Goal: Task Accomplishment & Management: Manage account settings

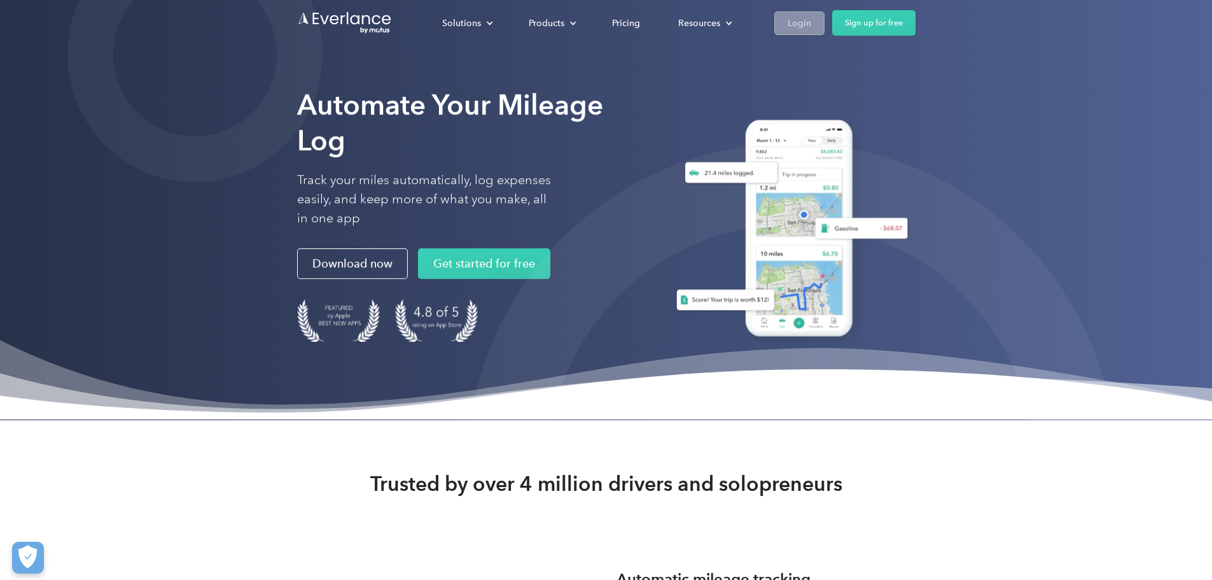
click at [811, 25] on div "Login" at bounding box center [800, 23] width 24 height 16
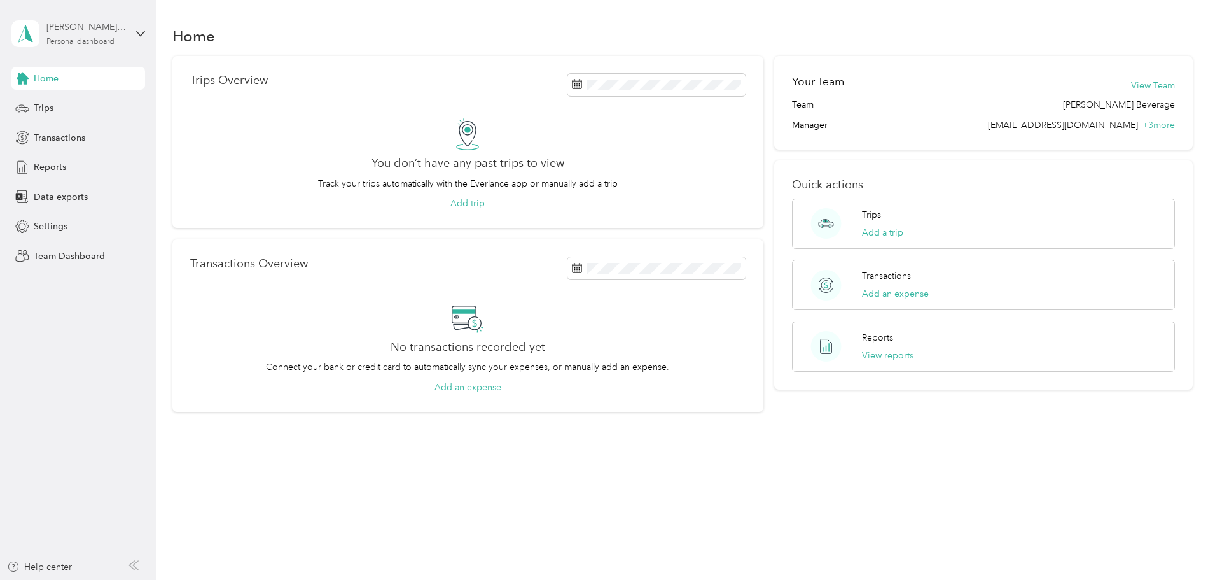
click at [60, 33] on div "[PERSON_NAME][GEOGRAPHIC_DATA]" at bounding box center [86, 26] width 80 height 13
click at [92, 107] on div "Team dashboard" at bounding box center [145, 105] width 250 height 22
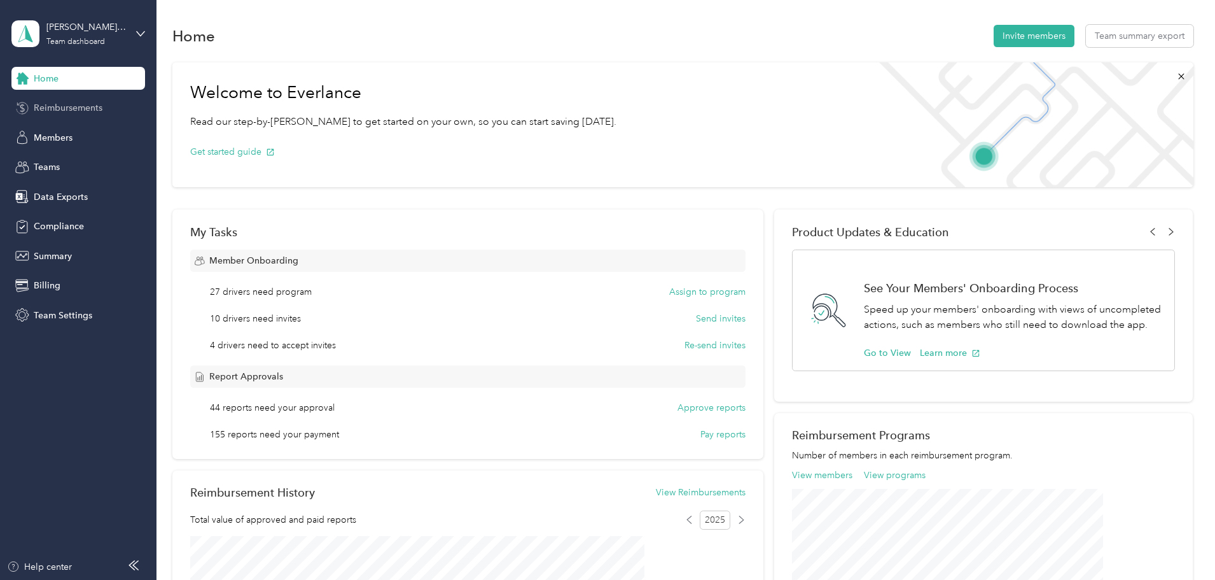
click at [95, 106] on span "Reimbursements" at bounding box center [68, 107] width 69 height 13
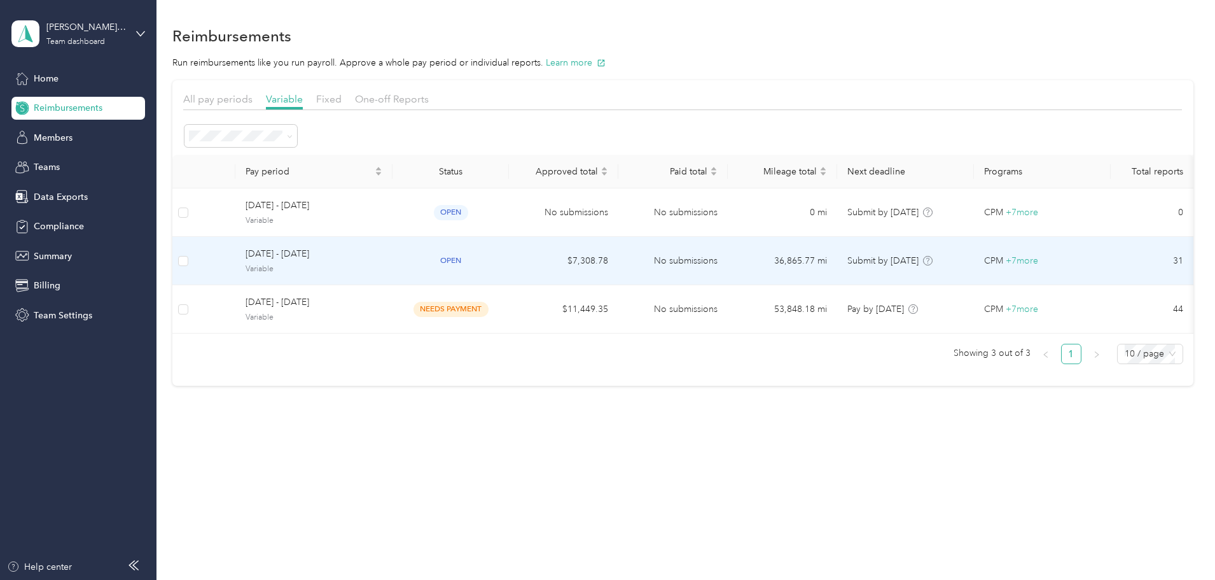
click at [509, 253] on td "open" at bounding box center [451, 261] width 116 height 48
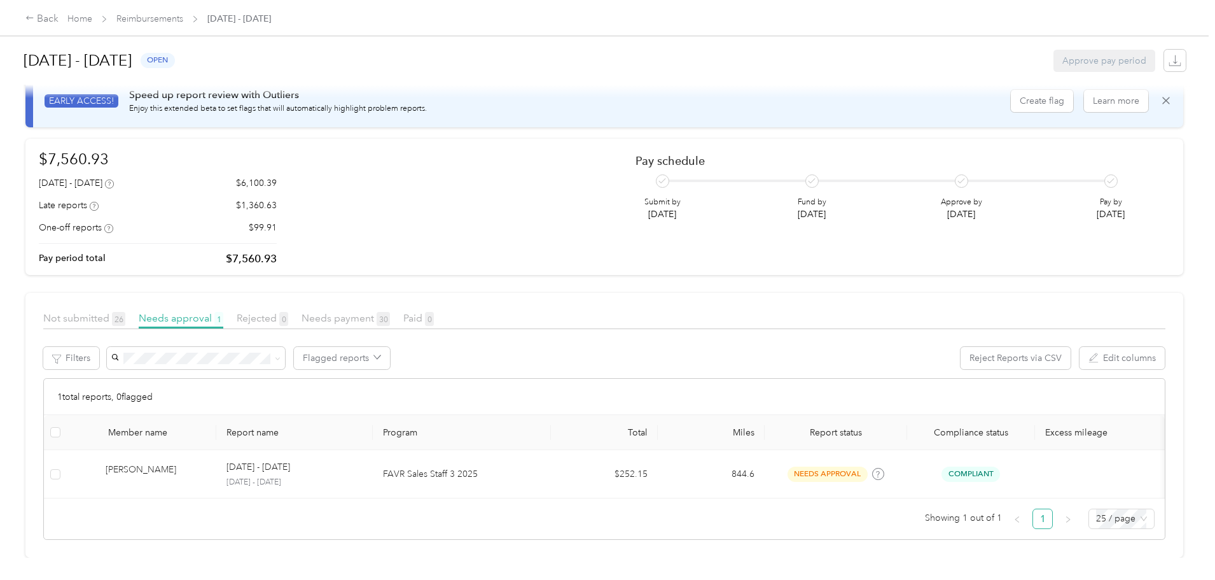
scroll to position [47, 0]
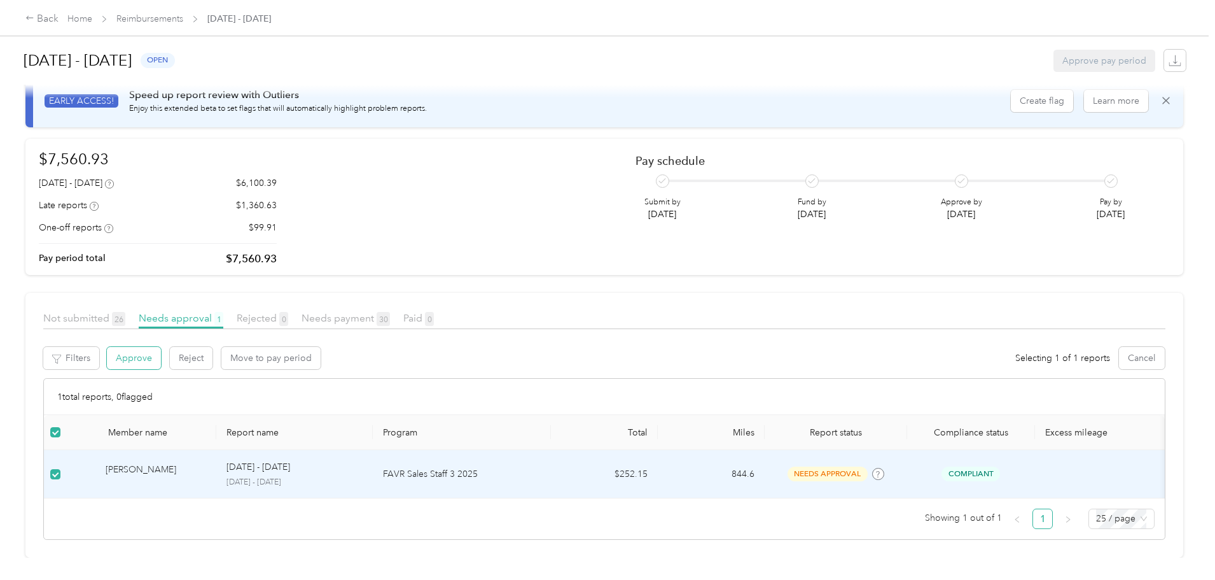
click at [161, 347] on button "Approve" at bounding box center [134, 358] width 54 height 22
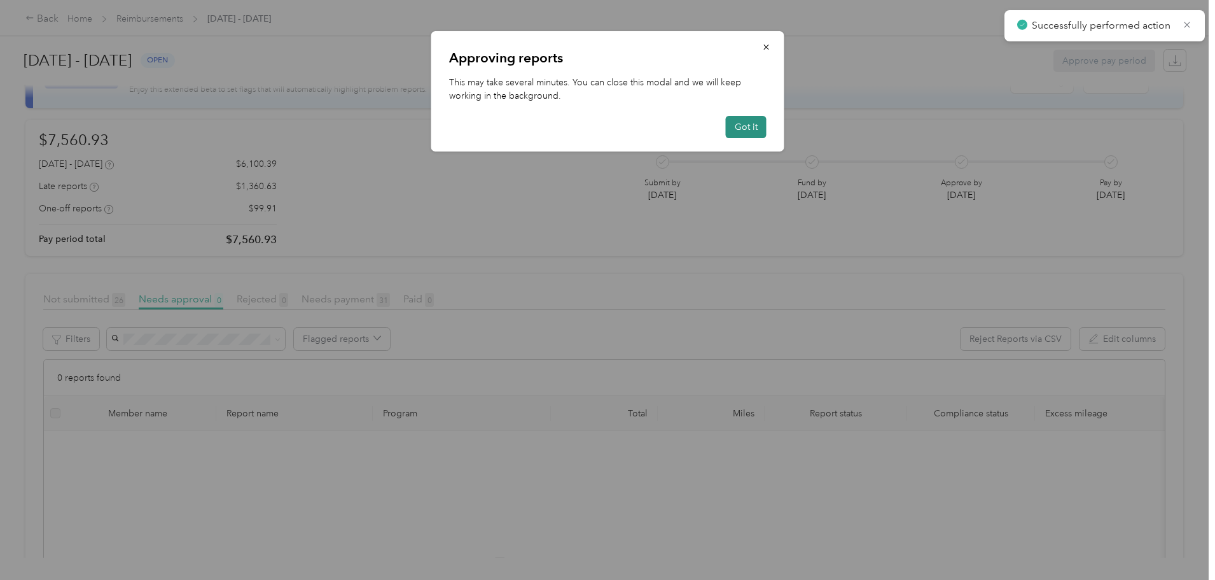
click at [742, 125] on button "Got it" at bounding box center [746, 127] width 41 height 22
